Goal: Task Accomplishment & Management: Use online tool/utility

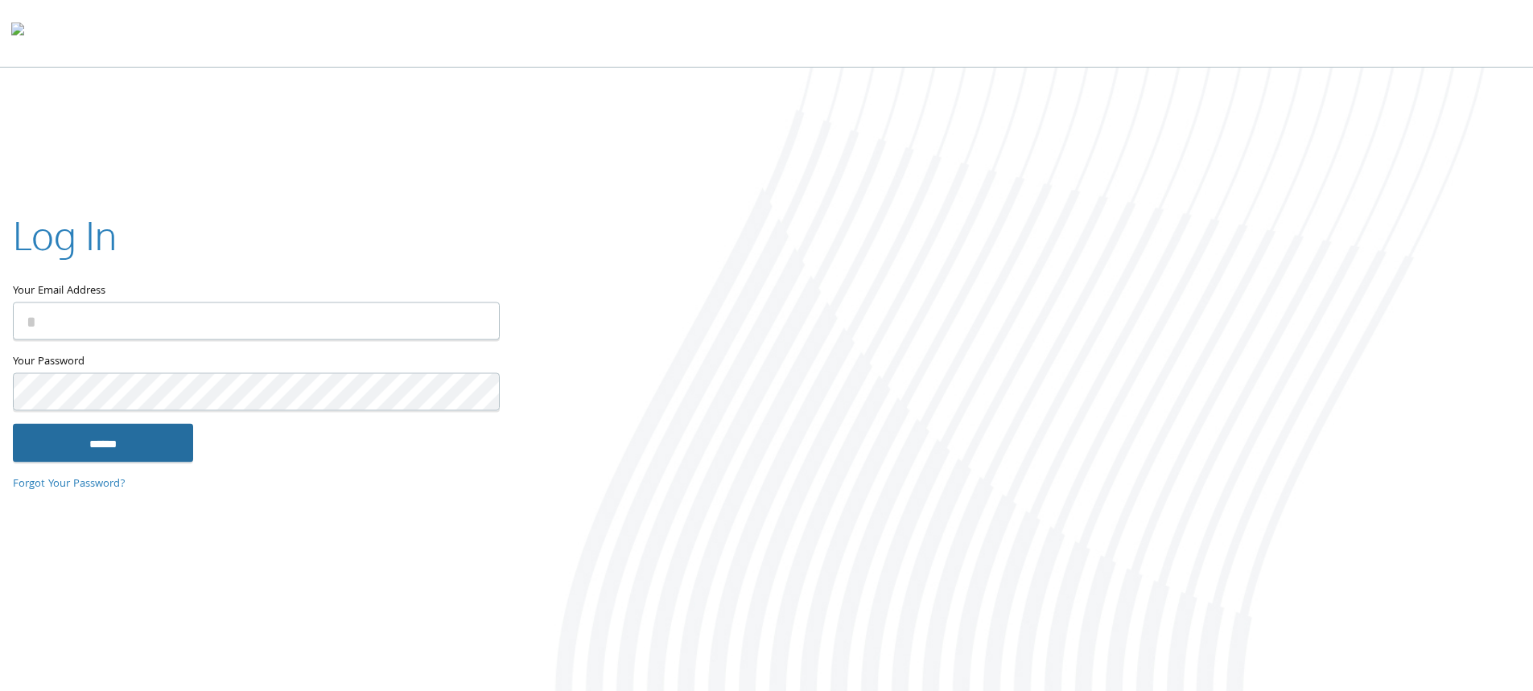
type input "**********"
click at [133, 444] on input "******" at bounding box center [103, 442] width 180 height 39
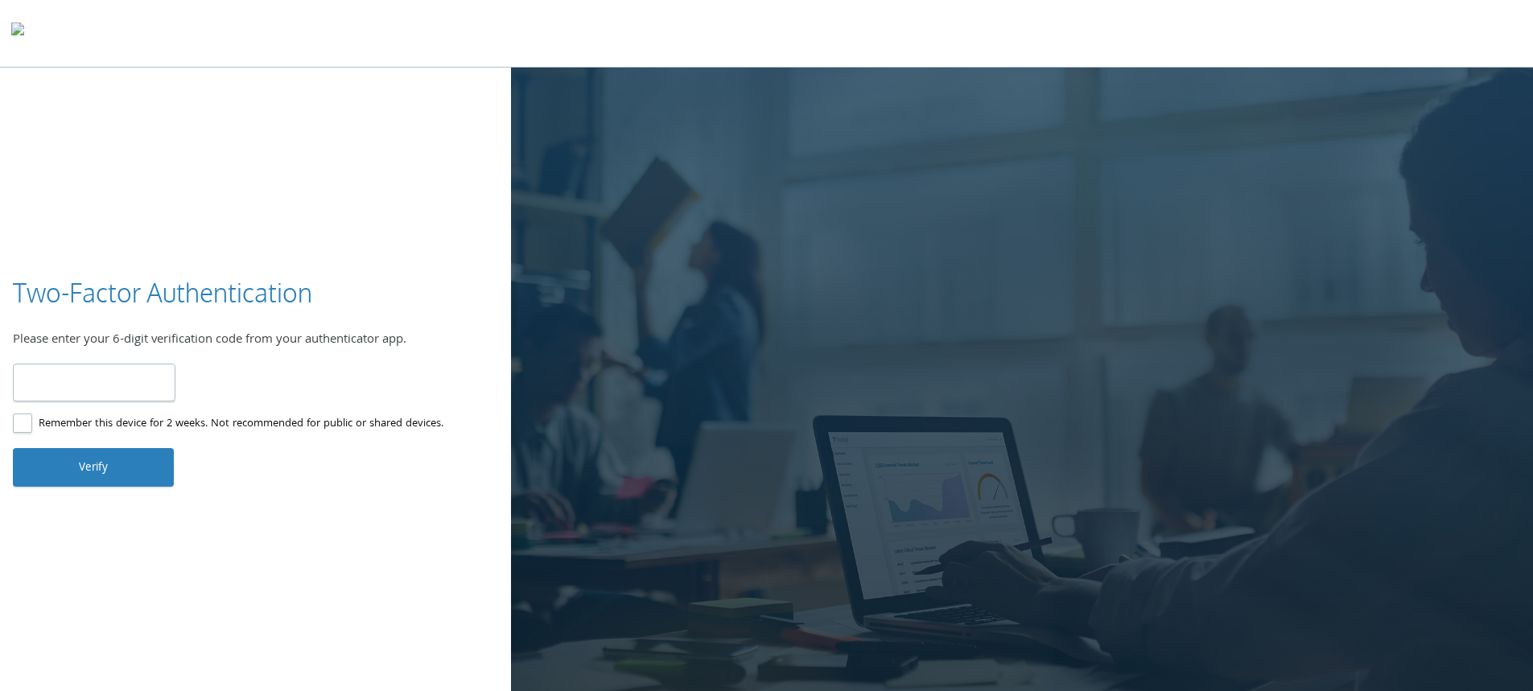
click at [126, 379] on input "number" at bounding box center [94, 383] width 163 height 38
type input "******"
